Goal: Task Accomplishment & Management: Use online tool/utility

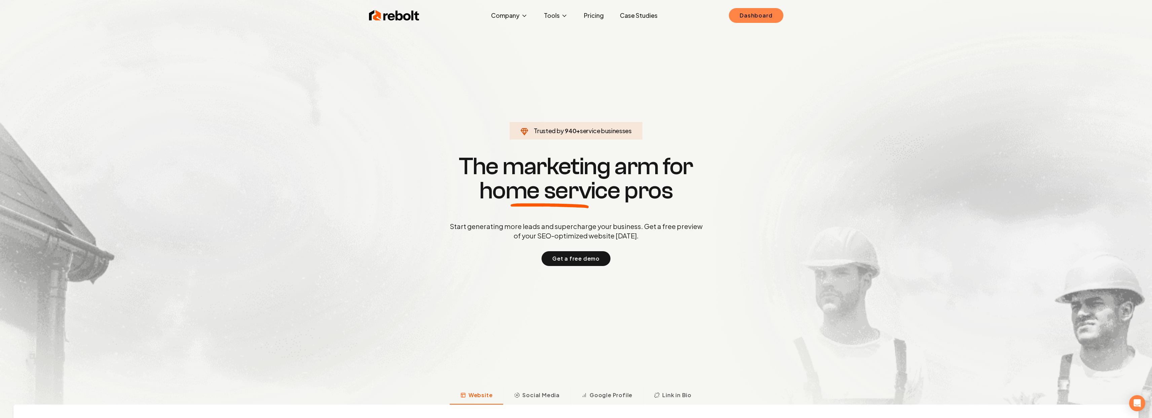
click at [740, 13] on link "Dashboard" at bounding box center [756, 15] width 54 height 15
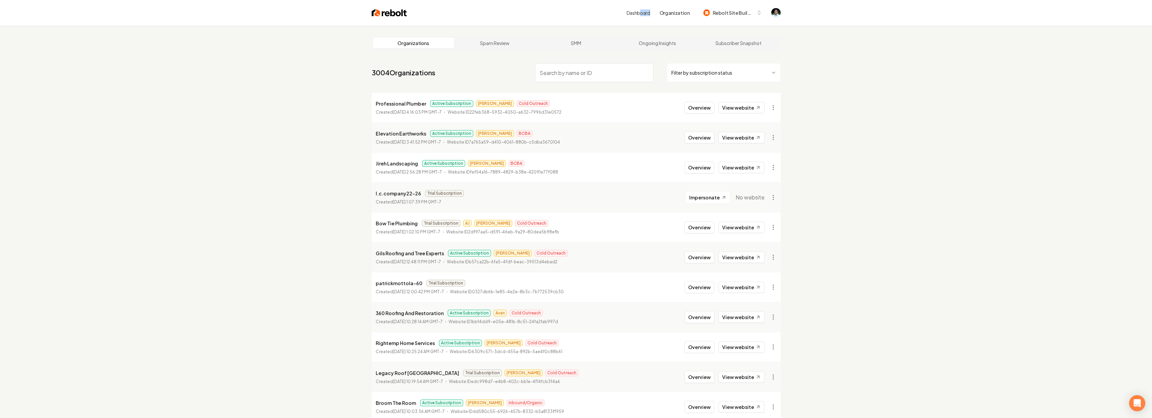
click at [644, 16] on div "Dashboard Organization Rebolt Site Builder" at bounding box center [696, 13] width 139 height 12
click at [644, 16] on link "Dashboard" at bounding box center [639, 12] width 24 height 7
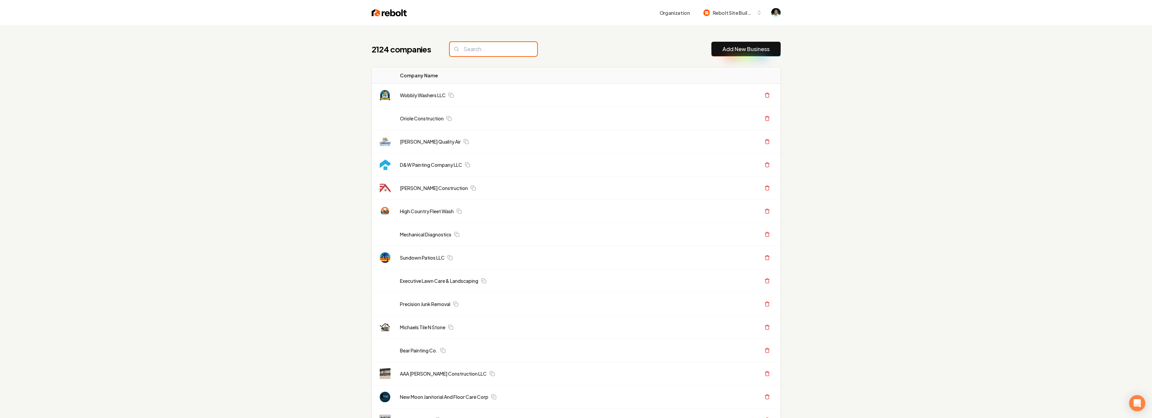
click at [460, 49] on input "search" at bounding box center [493, 49] width 87 height 14
click at [480, 53] on input "search" at bounding box center [493, 49] width 87 height 14
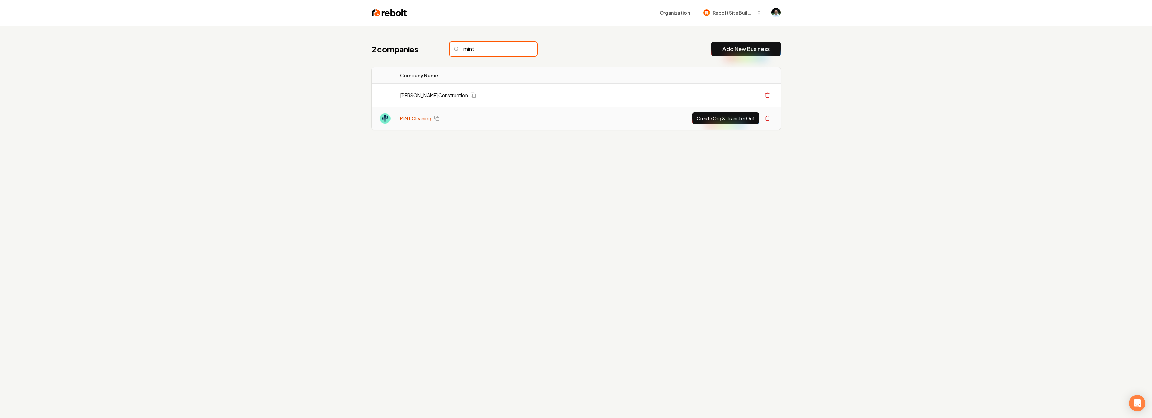
type input "mint"
click at [425, 116] on link "MiNT Cleaning" at bounding box center [415, 118] width 31 height 7
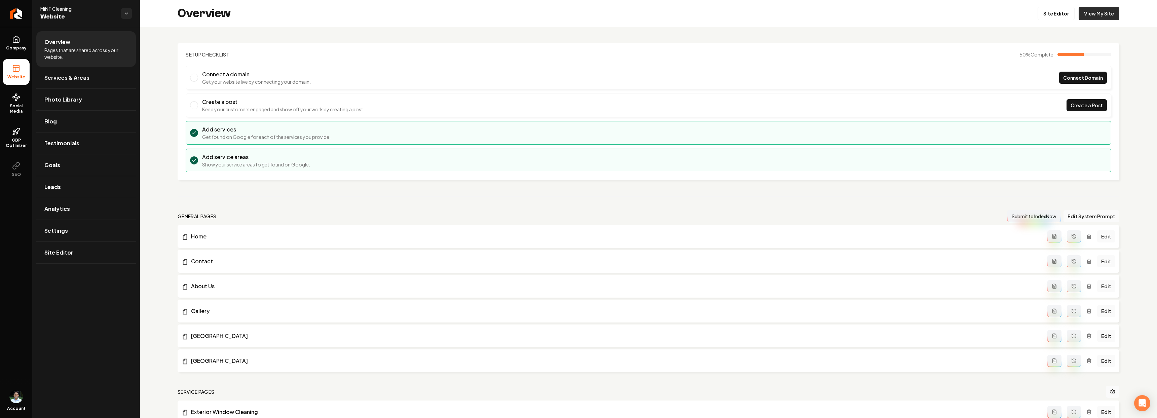
click at [1092, 10] on link "View My Site" at bounding box center [1099, 13] width 41 height 13
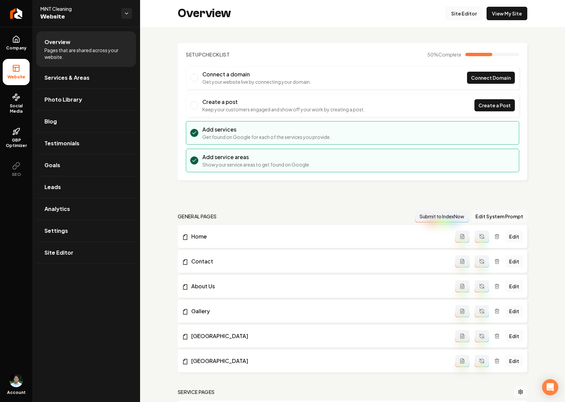
click at [468, 12] on link "Site Editor" at bounding box center [463, 13] width 37 height 13
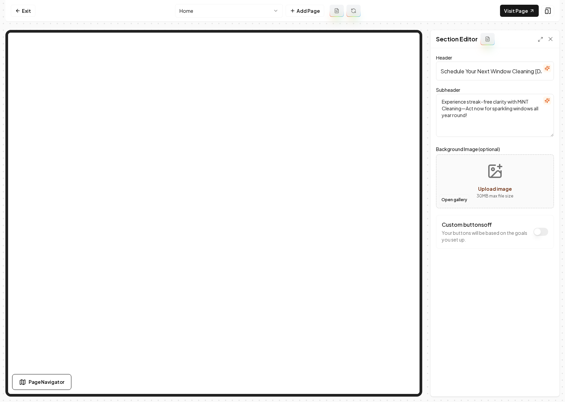
click at [454, 199] on button "Open gallery" at bounding box center [454, 199] width 30 height 11
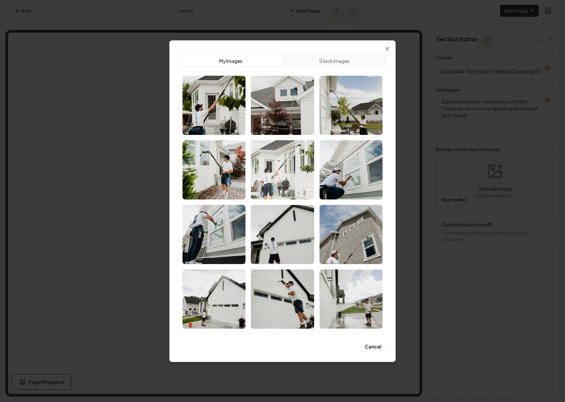
click at [289, 171] on img "Select image image_68a8fdb95c7cd75eb8aab15e.jpg" at bounding box center [282, 169] width 63 height 59
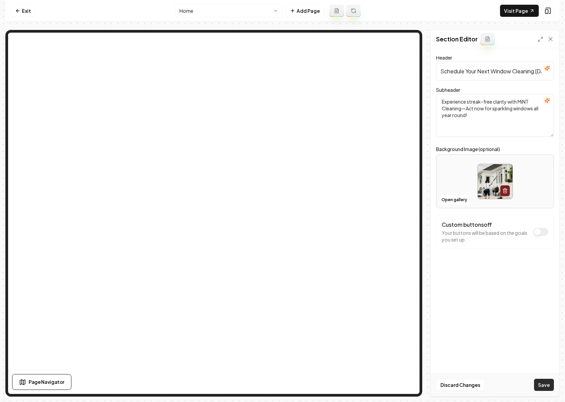
click at [551, 383] on button "Save" at bounding box center [544, 385] width 20 height 12
click at [509, 13] on link "Visit Page" at bounding box center [519, 11] width 39 height 12
click at [514, 13] on link "Visit Page" at bounding box center [519, 11] width 39 height 12
